Goal: Task Accomplishment & Management: Manage account settings

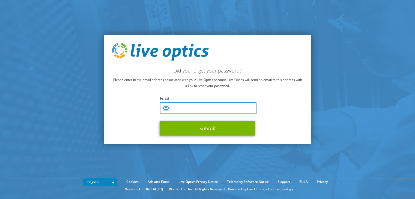
drag, startPoint x: 222, startPoint y: 107, endPoint x: 246, endPoint y: 108, distance: 23.8
click at [222, 107] on input "text" at bounding box center [208, 109] width 97 height 12
type input "i"
type input "[PERSON_NAME][EMAIL_ADDRESS][DOMAIN_NAME]"
click at [160, 121] on button "Submit" at bounding box center [208, 128] width 96 height 15
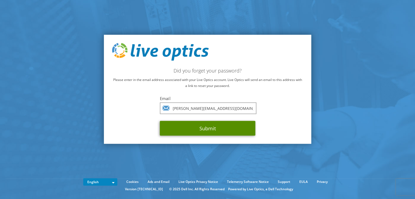
click at [234, 127] on button "Submit" at bounding box center [208, 128] width 96 height 15
